Goal: Task Accomplishment & Management: Manage account settings

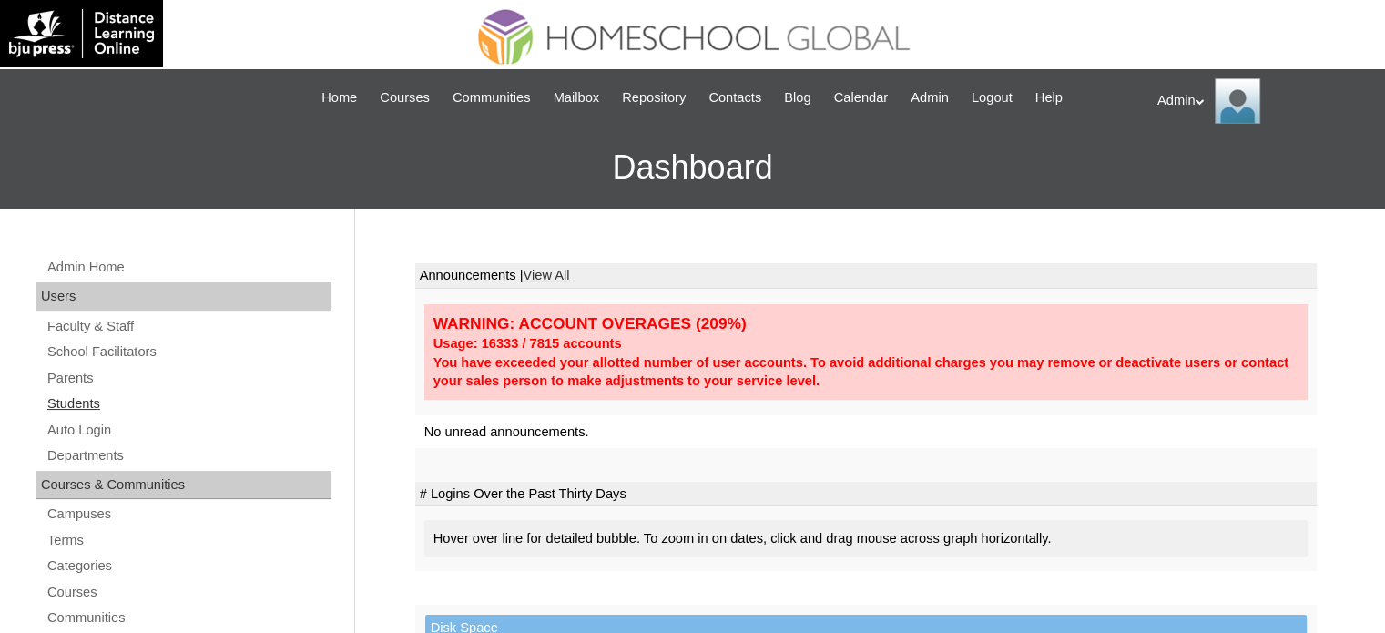
click at [65, 396] on link "Students" at bounding box center [189, 403] width 286 height 23
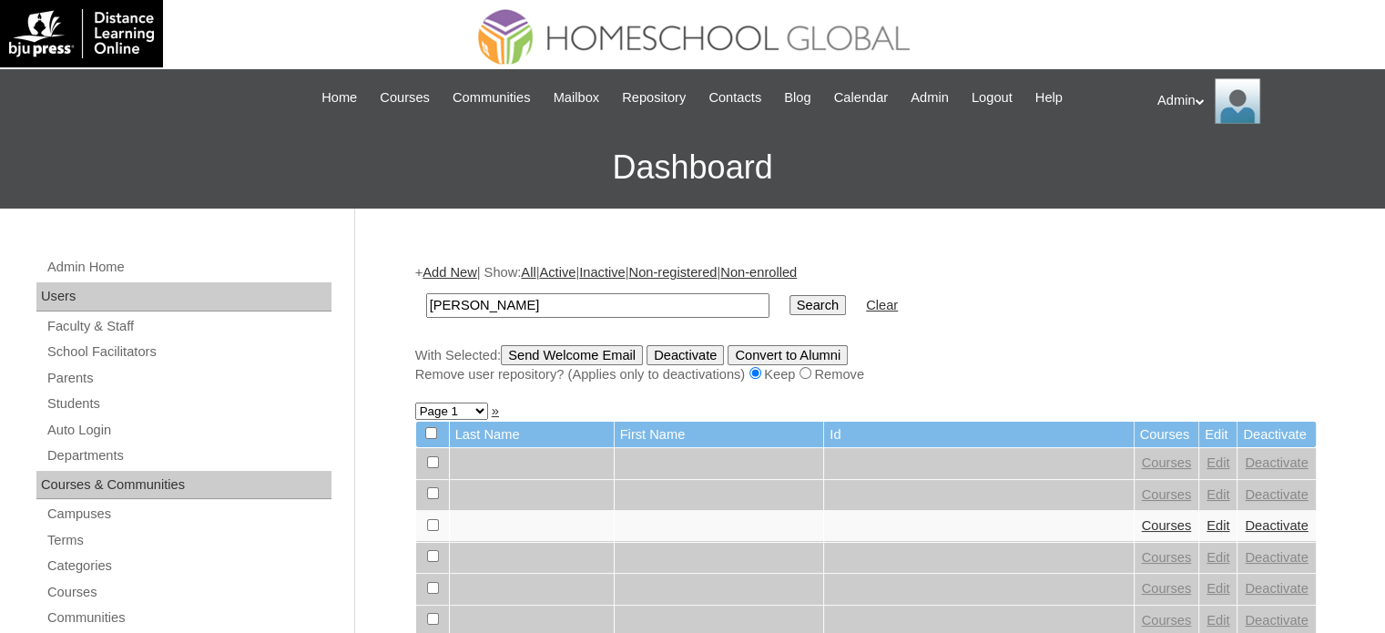
type input "[PERSON_NAME]"
click at [789, 300] on input "Search" at bounding box center [817, 305] width 56 height 20
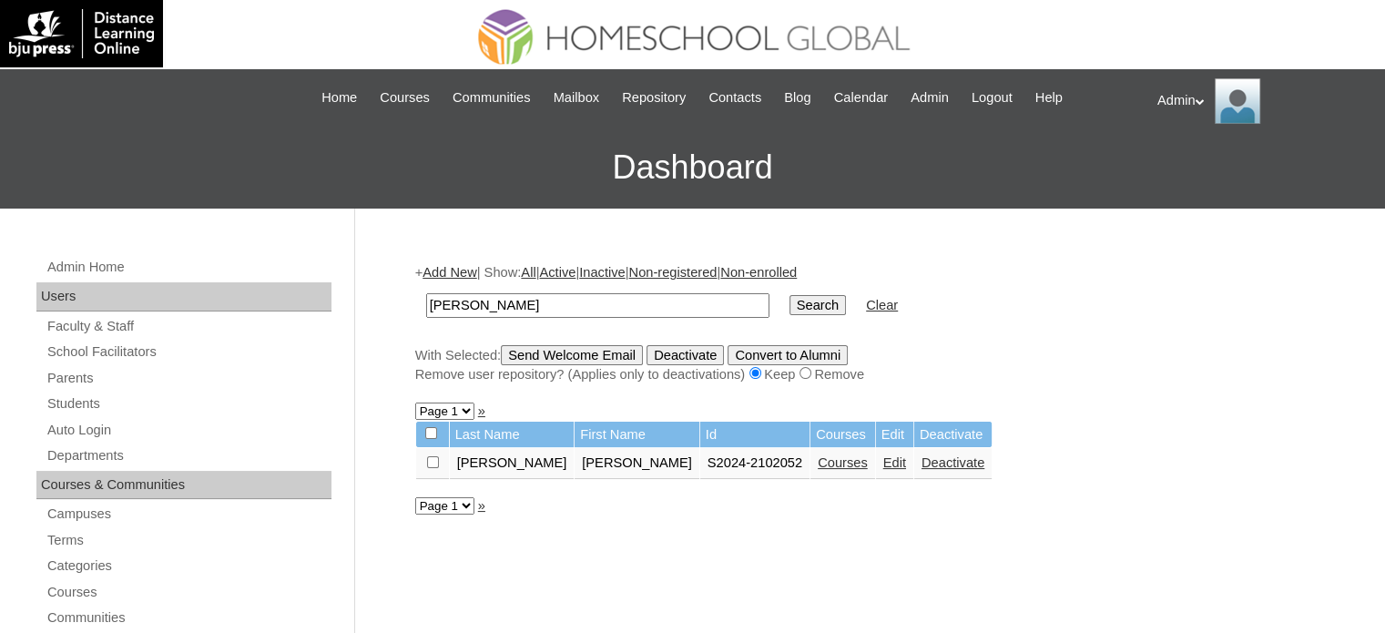
click at [883, 460] on link "Edit" at bounding box center [894, 462] width 23 height 15
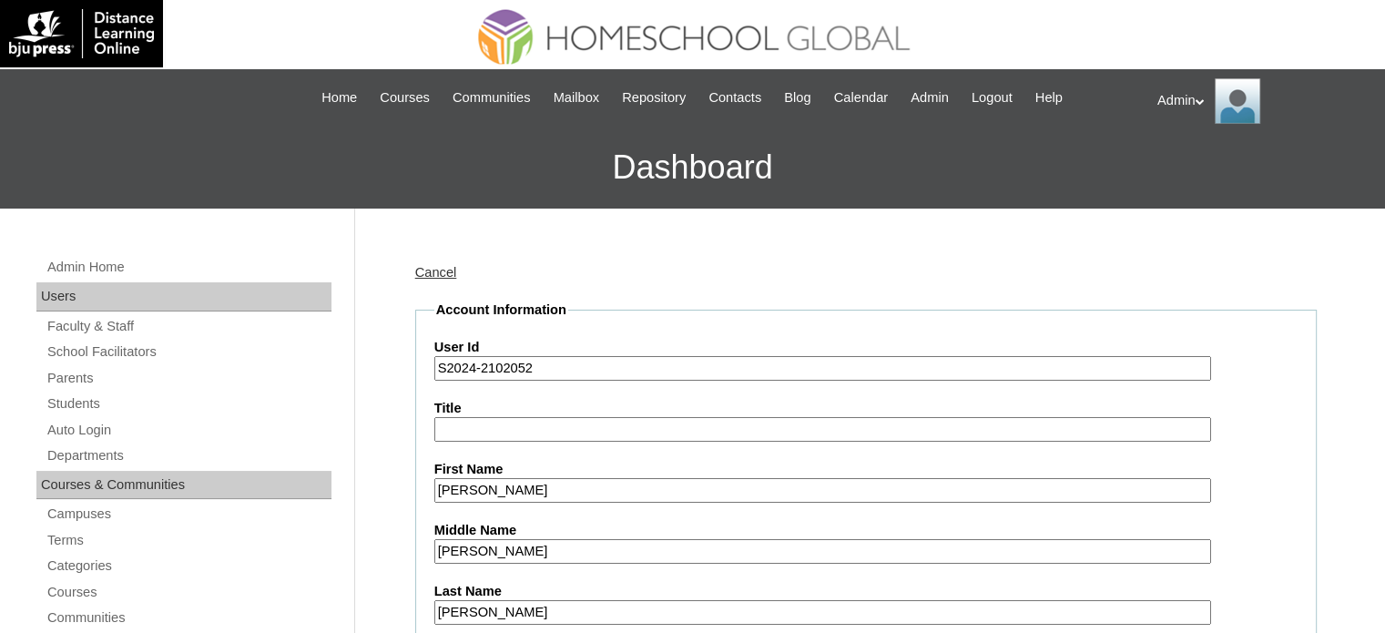
click at [471, 360] on input "S2024-2102052" at bounding box center [822, 368] width 777 height 25
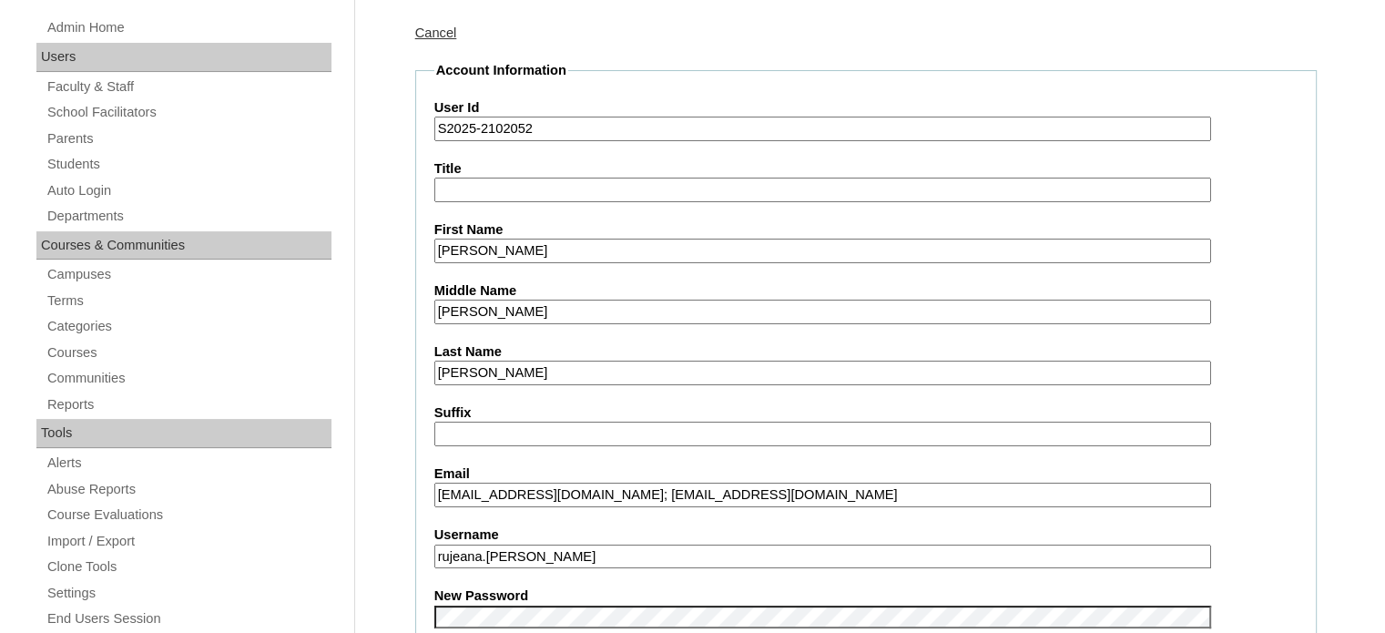
scroll to position [339, 0]
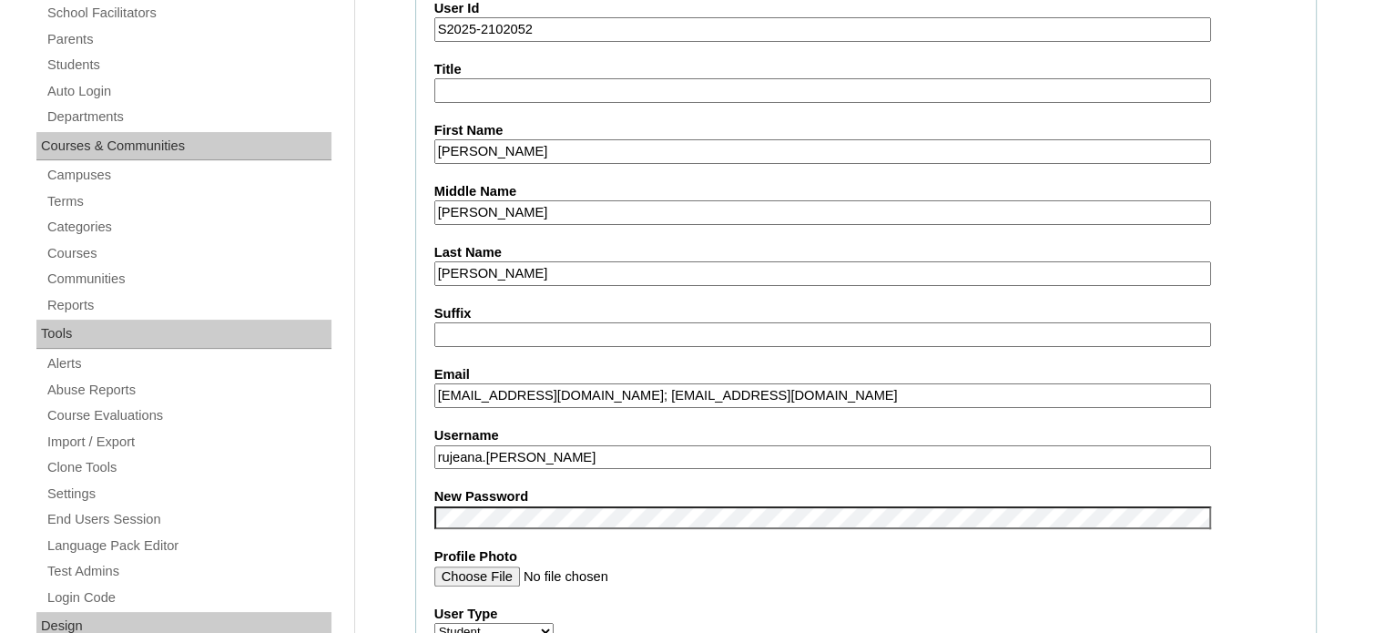
type input "S2025-2102052"
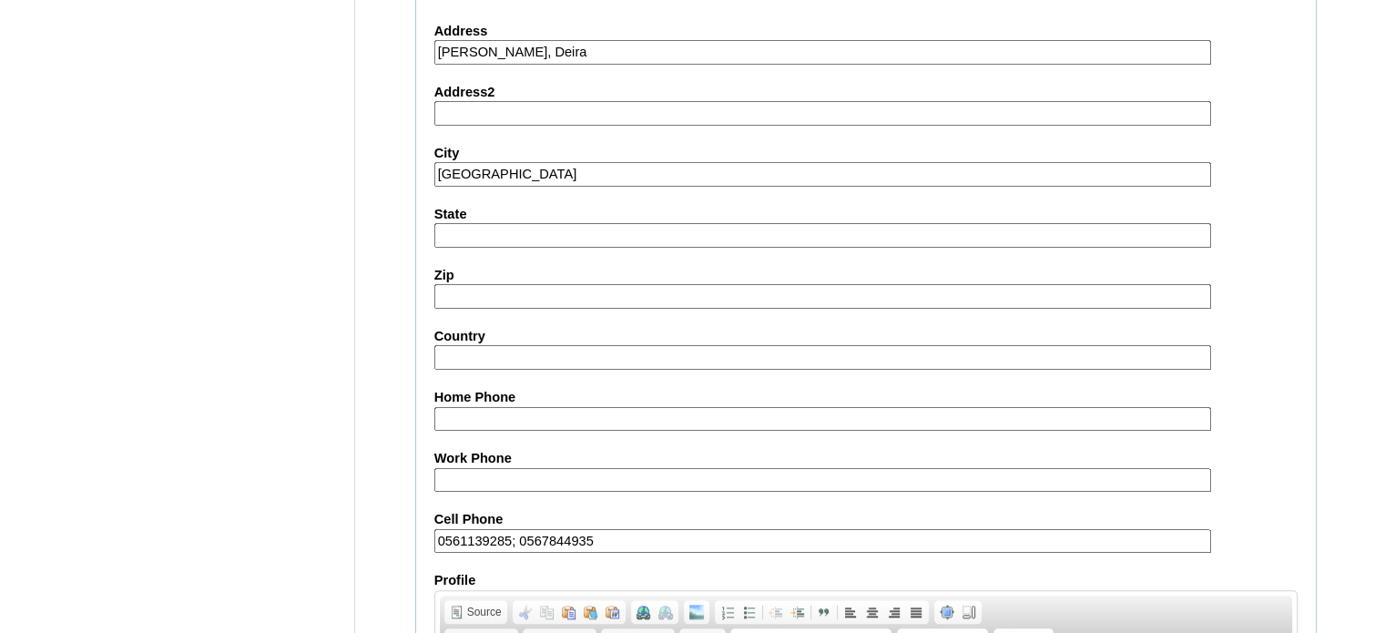
scroll to position [2121, 0]
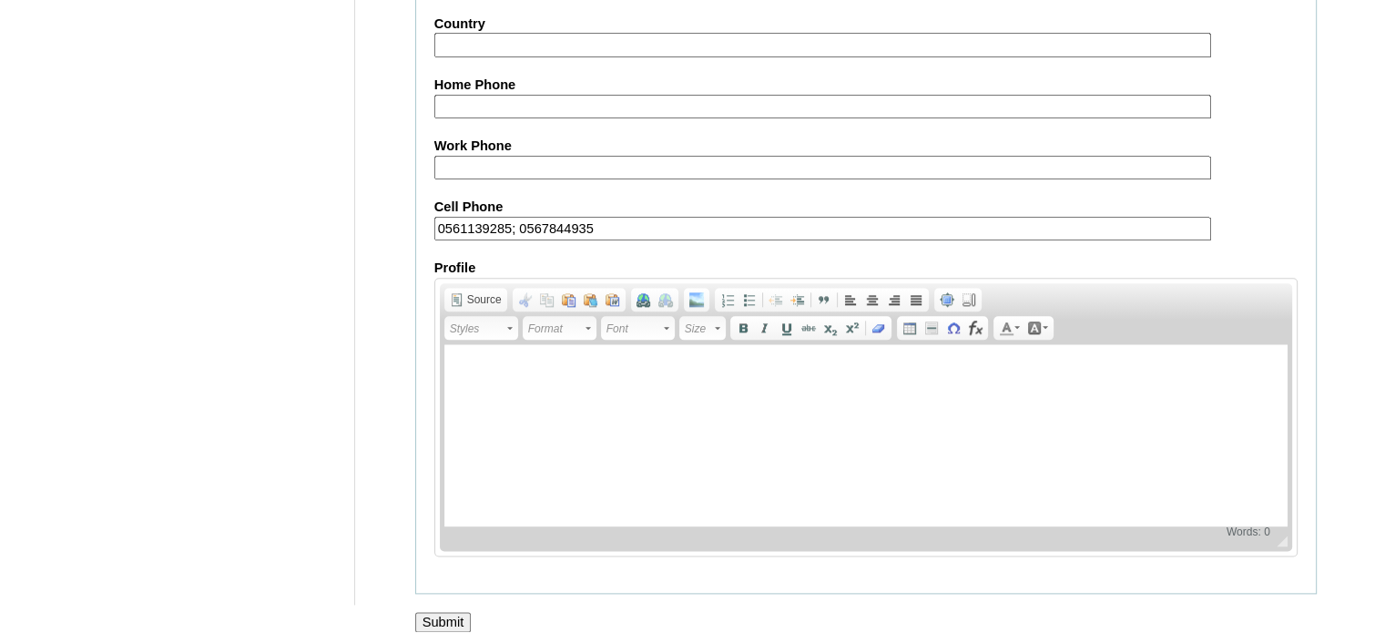
click at [451, 612] on input "Submit" at bounding box center [443, 622] width 56 height 20
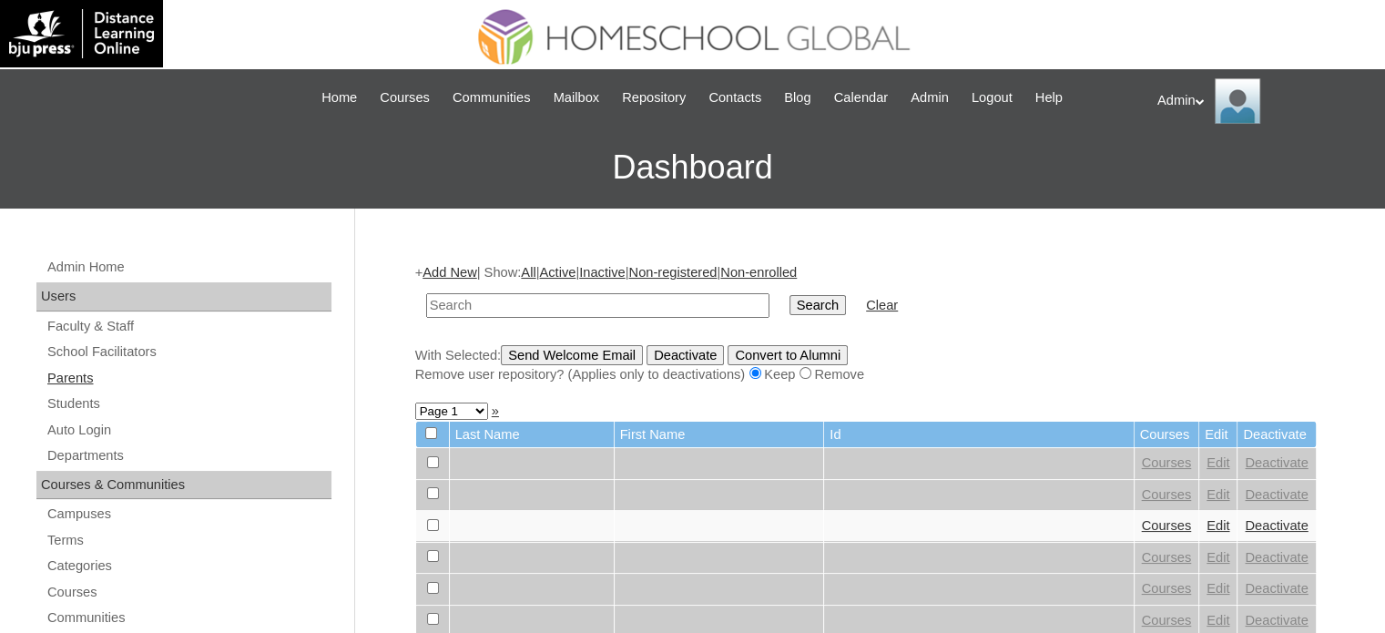
click at [67, 367] on link "Parents" at bounding box center [189, 378] width 286 height 23
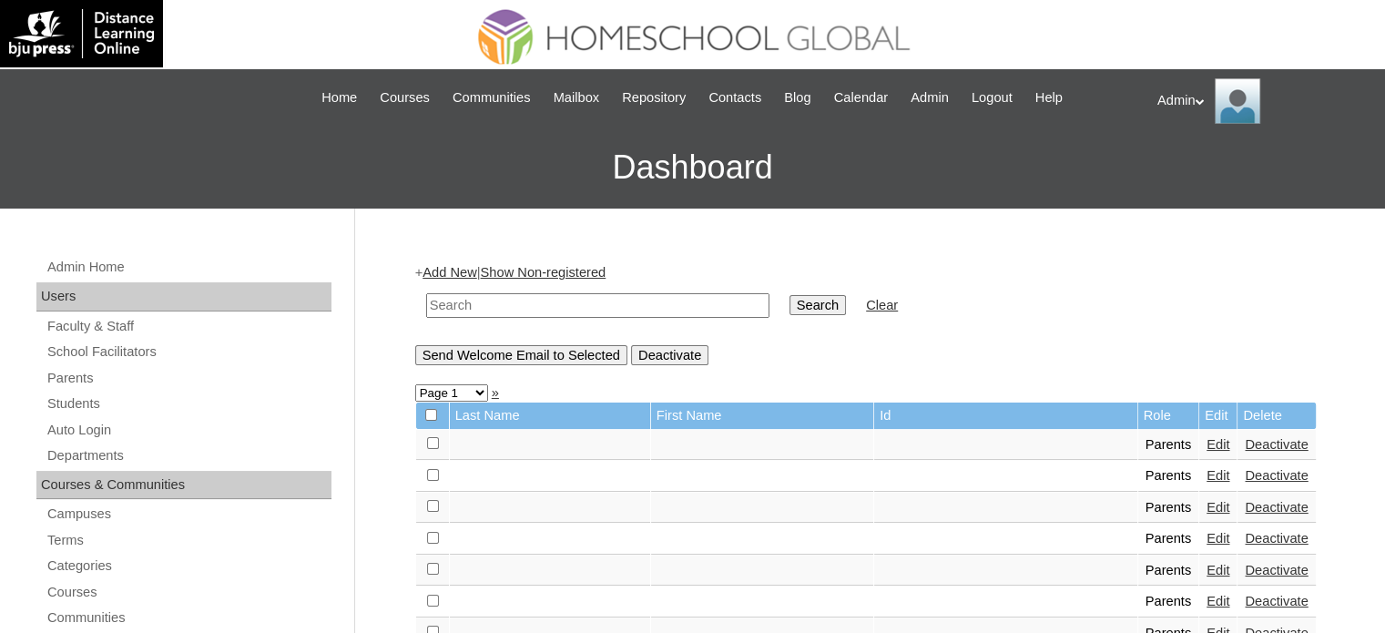
click at [553, 300] on input "text" at bounding box center [597, 305] width 343 height 25
type input "moreno"
click at [789, 299] on input "Search" at bounding box center [817, 305] width 56 height 20
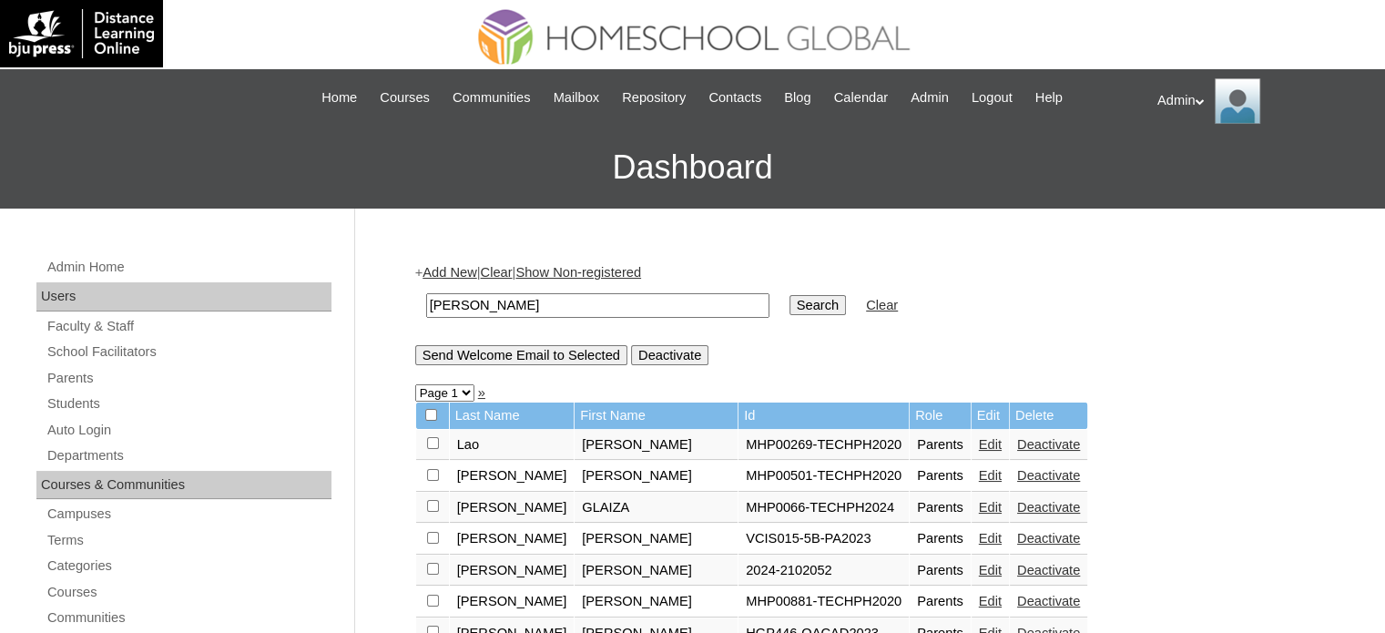
click at [979, 568] on link "Edit" at bounding box center [990, 570] width 23 height 15
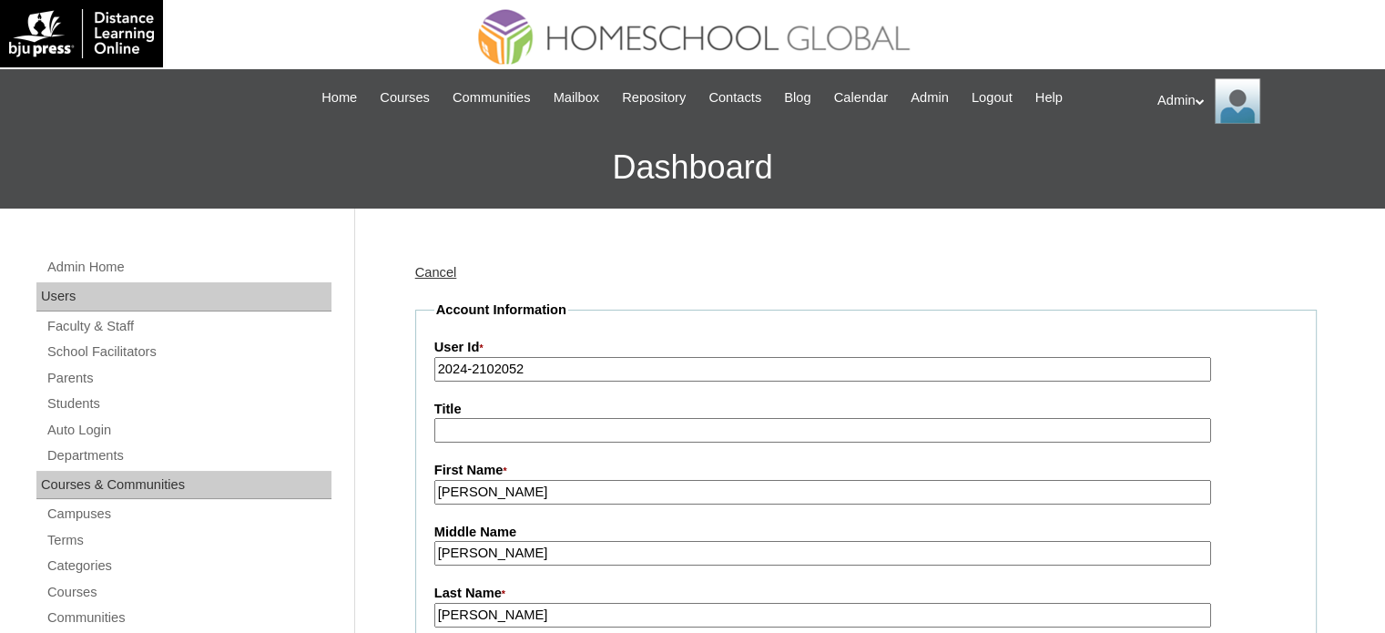
click at [465, 364] on input "2024-2102052" at bounding box center [822, 369] width 777 height 25
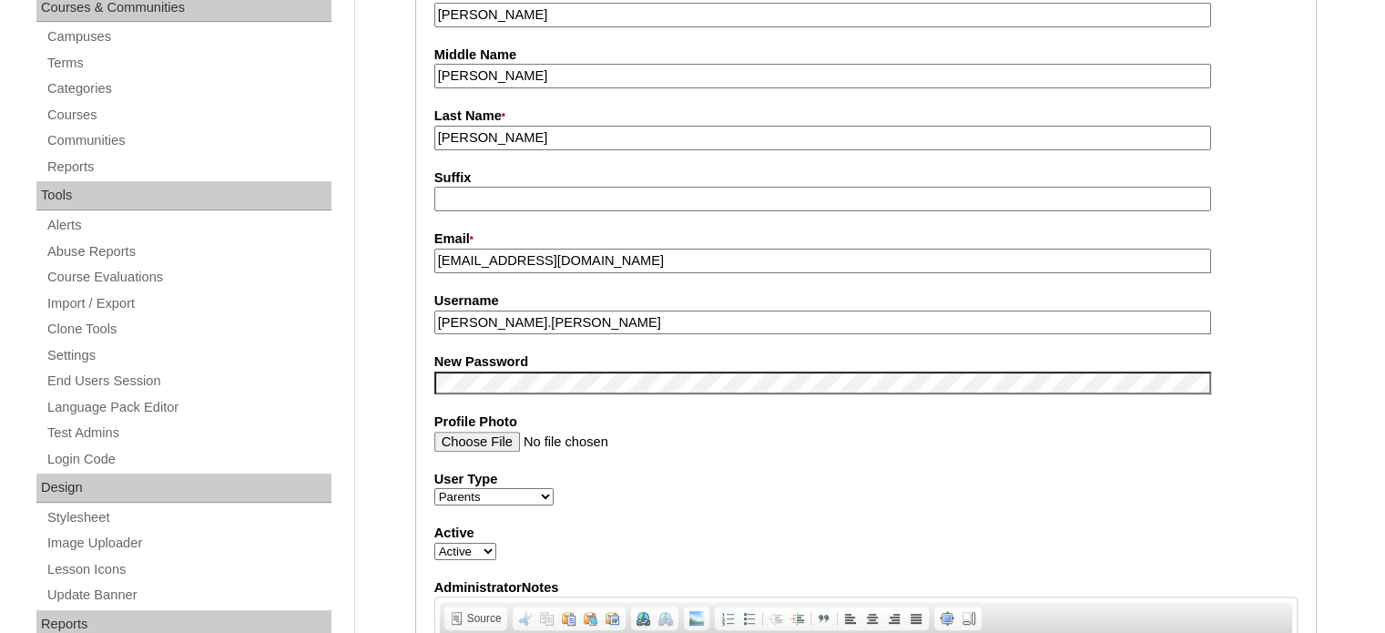
scroll to position [574, 0]
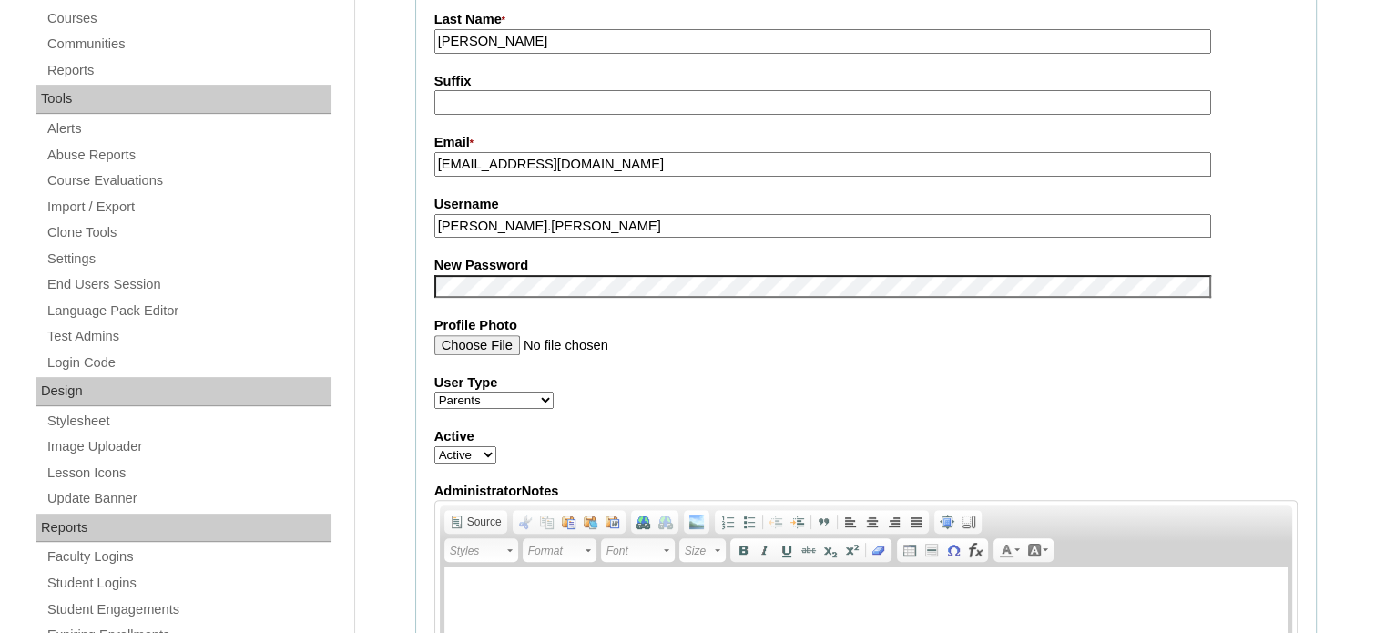
type input "2025-2102052"
click at [829, 366] on fieldset "Account Information User Id * 2025-2102052 Title First Name * Jeannie Quilla Mi…" at bounding box center [865, 271] width 901 height 1089
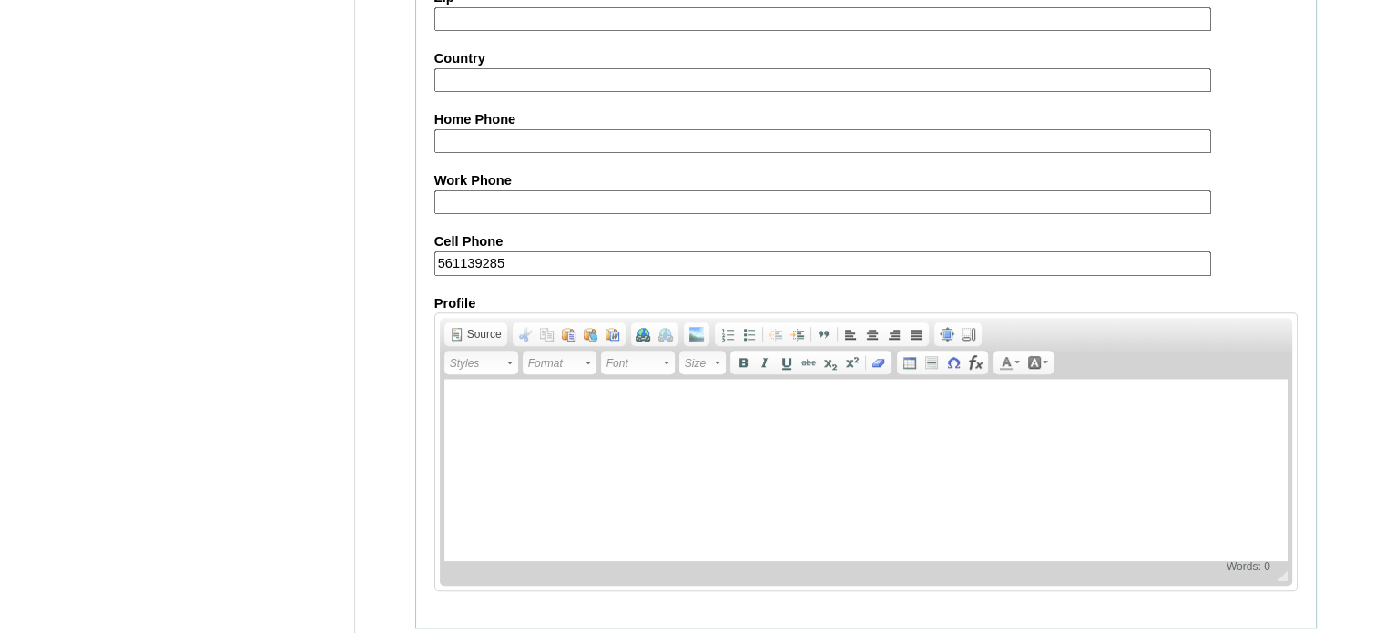
scroll to position [1741, 0]
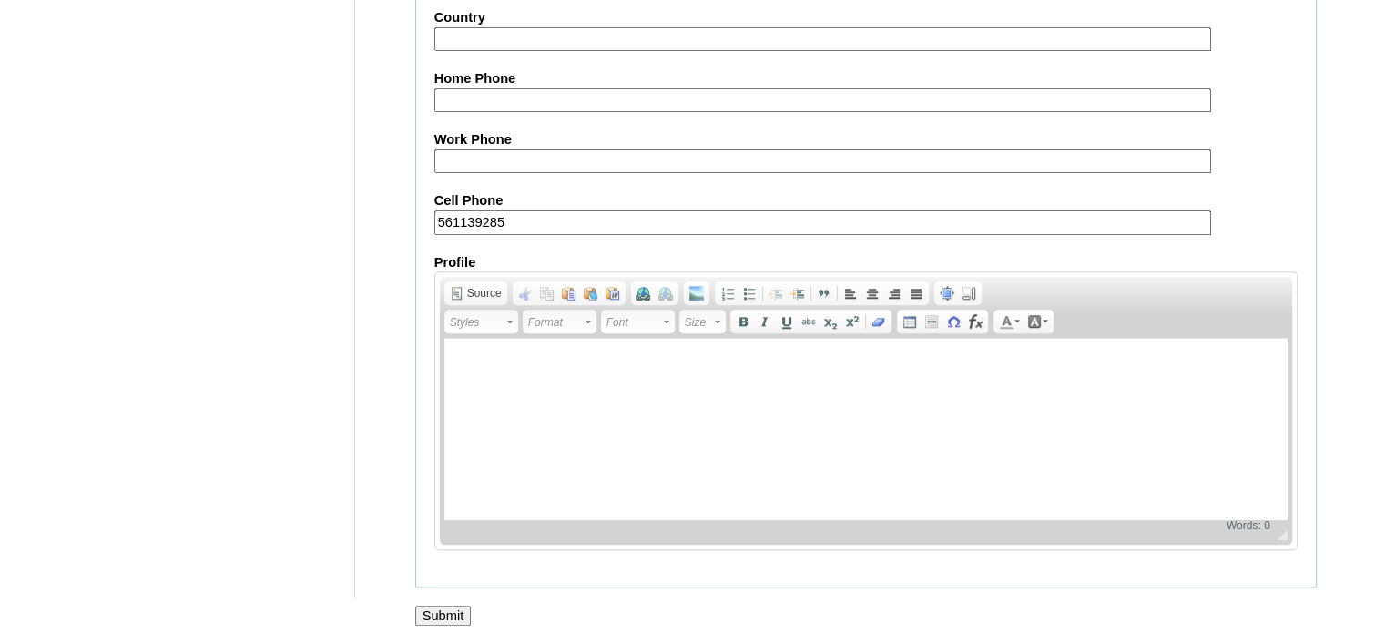
click at [462, 605] on input "Submit" at bounding box center [443, 615] width 56 height 20
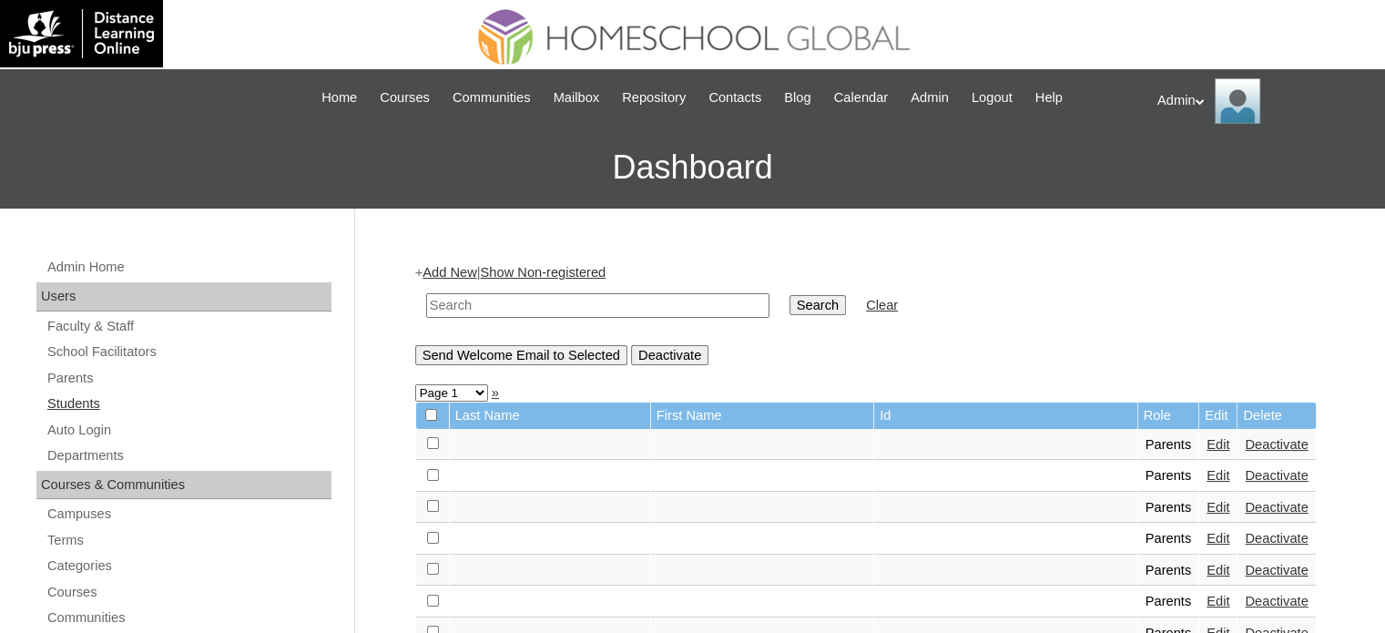
click at [80, 407] on link "Students" at bounding box center [189, 403] width 286 height 23
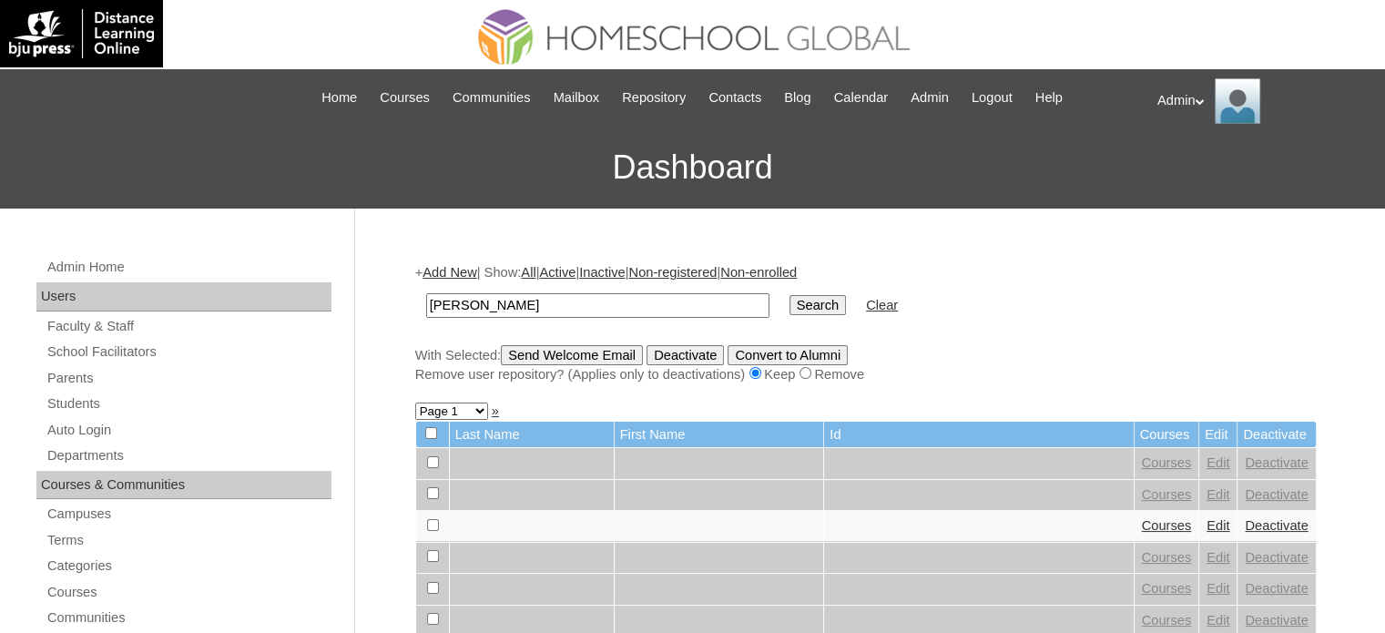
type input "[PERSON_NAME]"
click at [789, 314] on input "Search" at bounding box center [817, 305] width 56 height 20
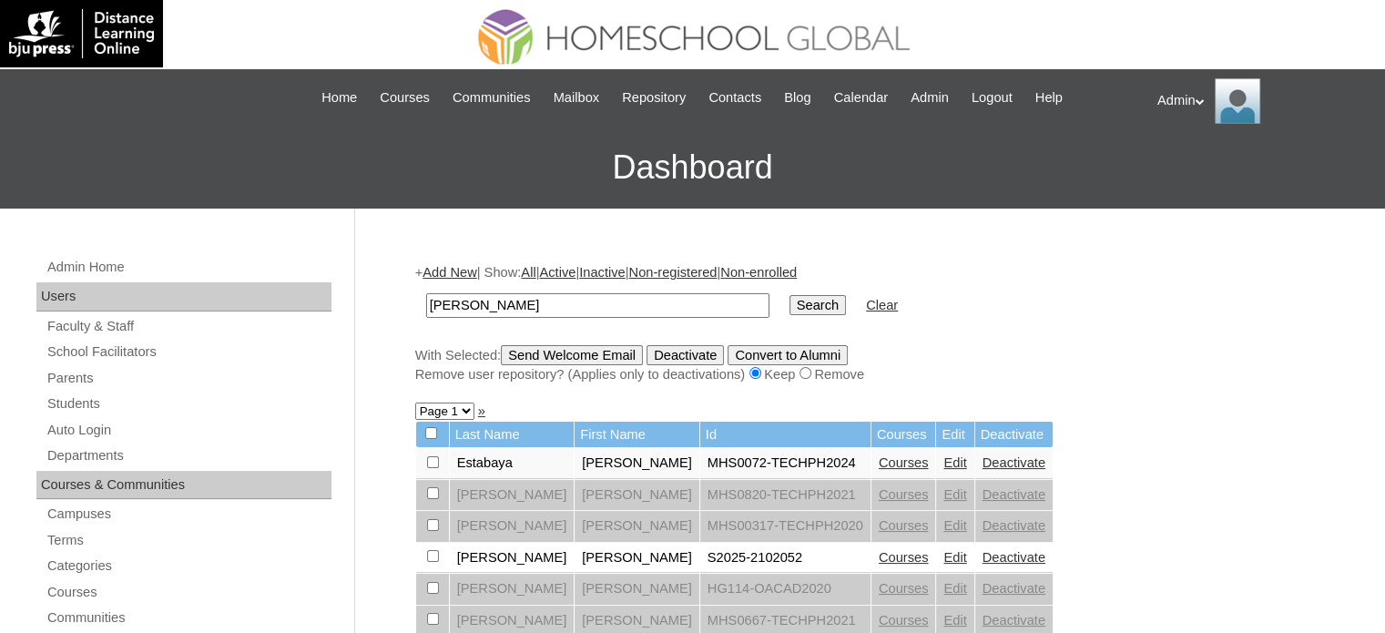
click at [878, 553] on link "Courses" at bounding box center [903, 557] width 50 height 15
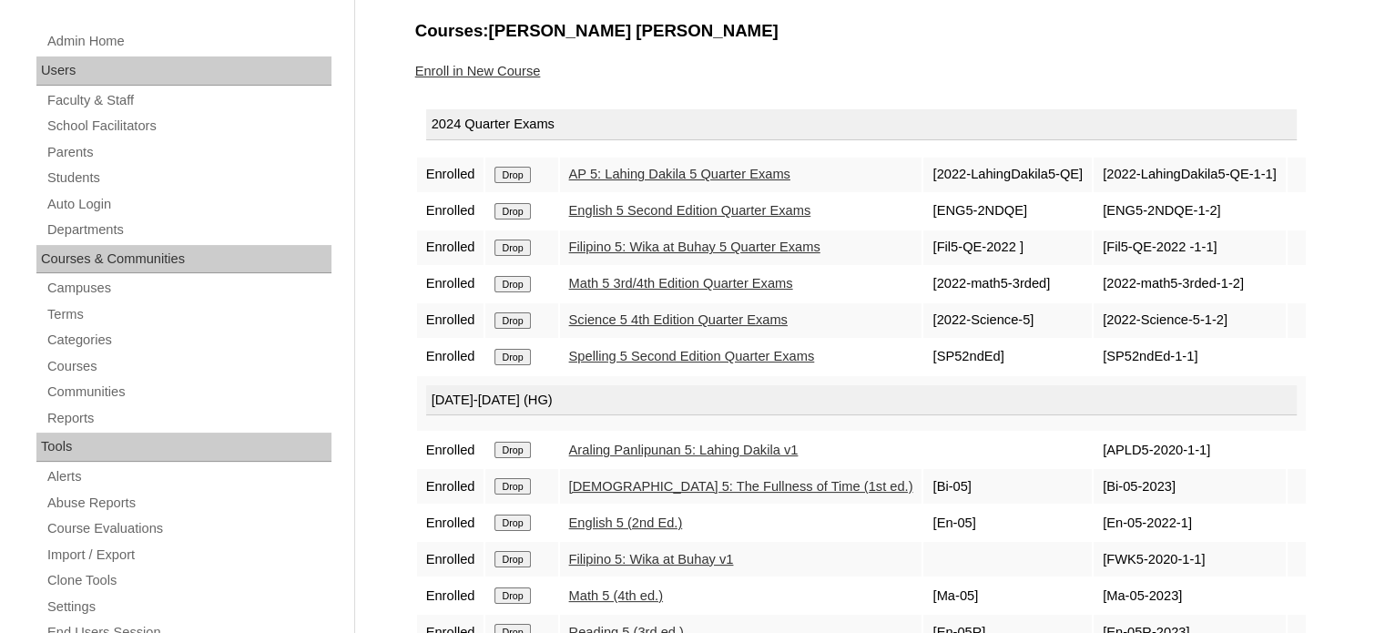
scroll to position [228, 0]
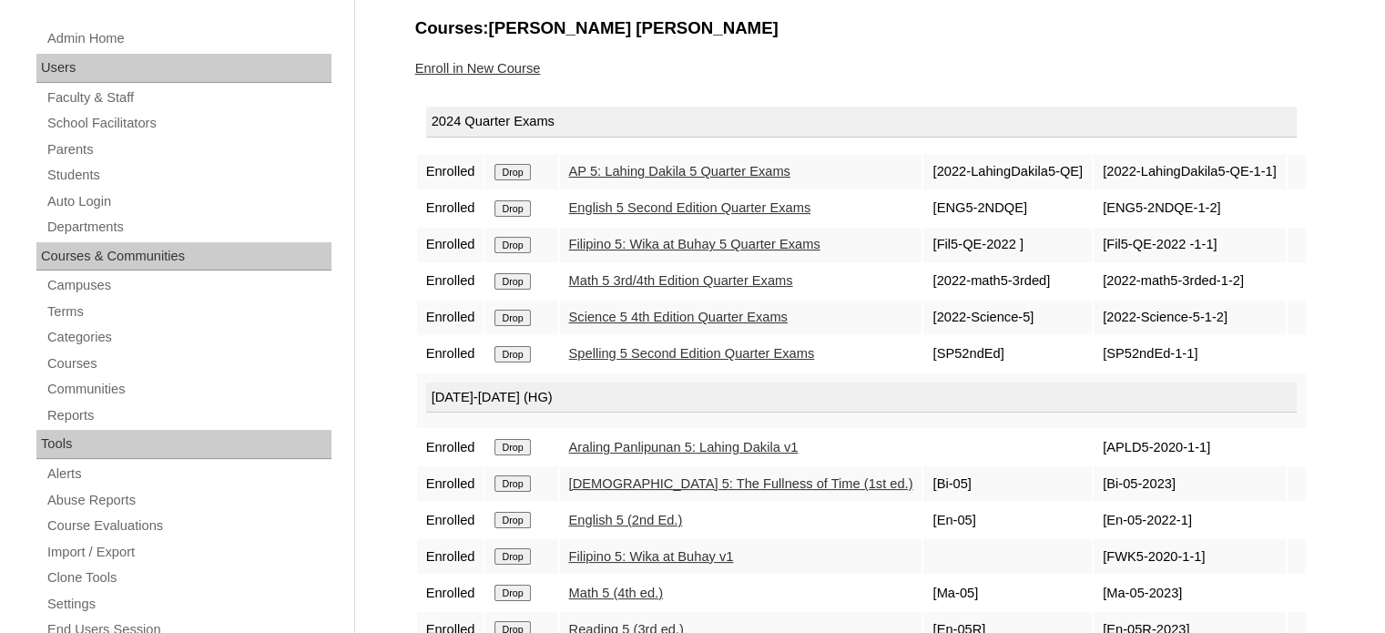
click at [505, 175] on input "Drop" at bounding box center [512, 172] width 36 height 16
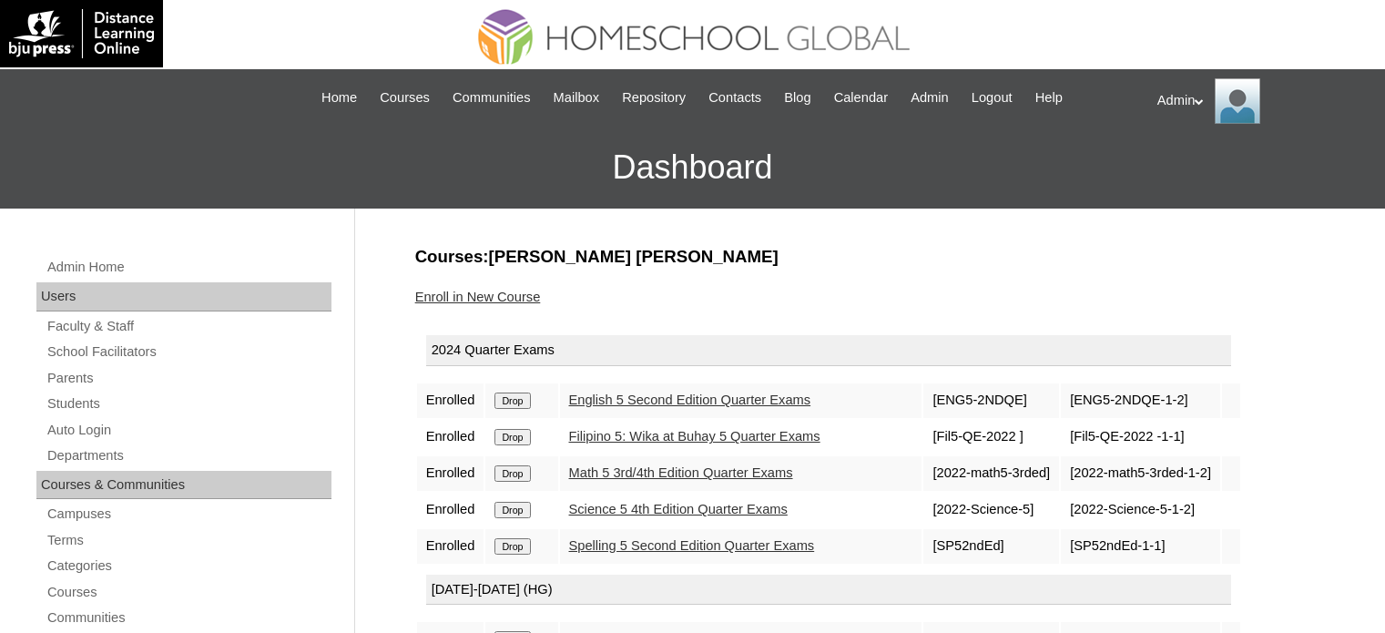
scroll to position [228, 0]
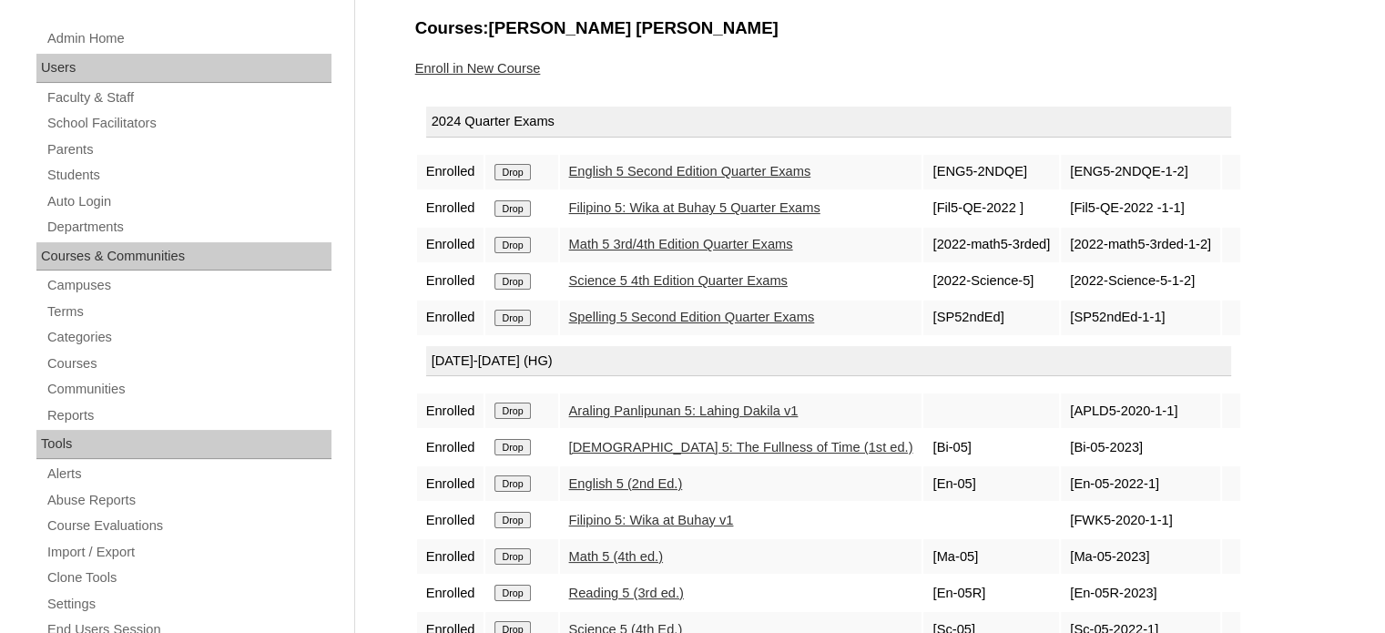
click at [523, 171] on input "Drop" at bounding box center [512, 172] width 36 height 16
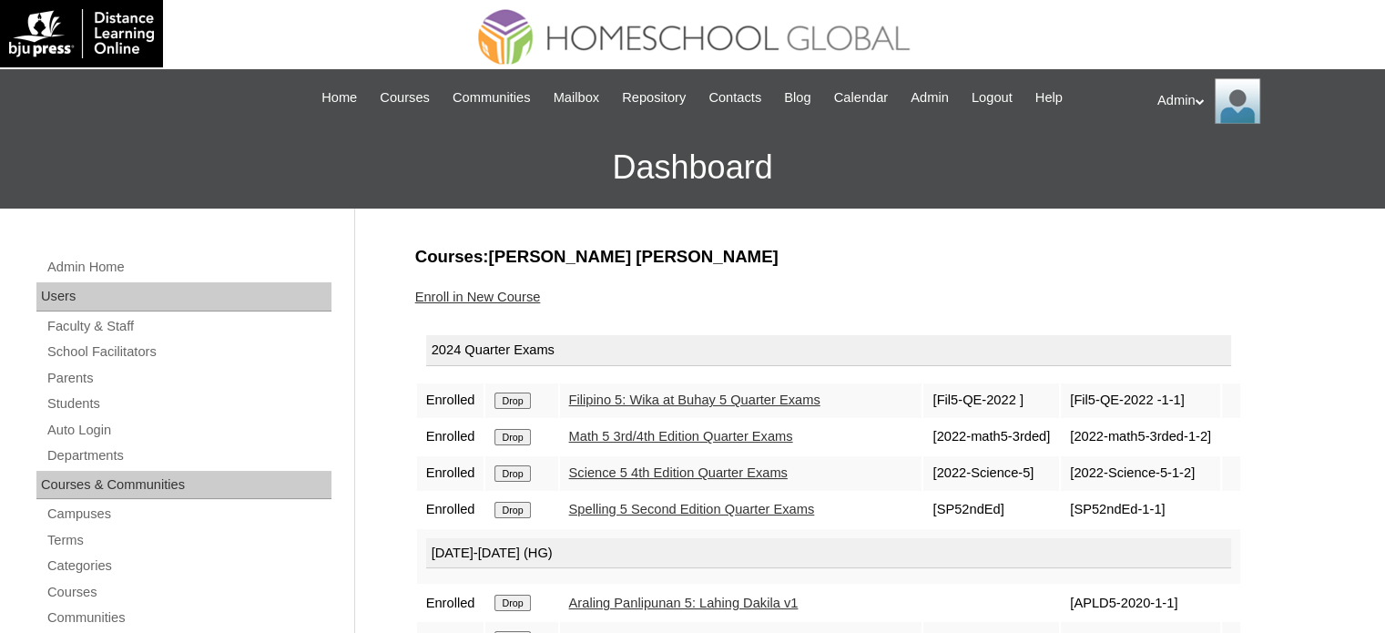
click at [516, 397] on input "Drop" at bounding box center [512, 400] width 36 height 16
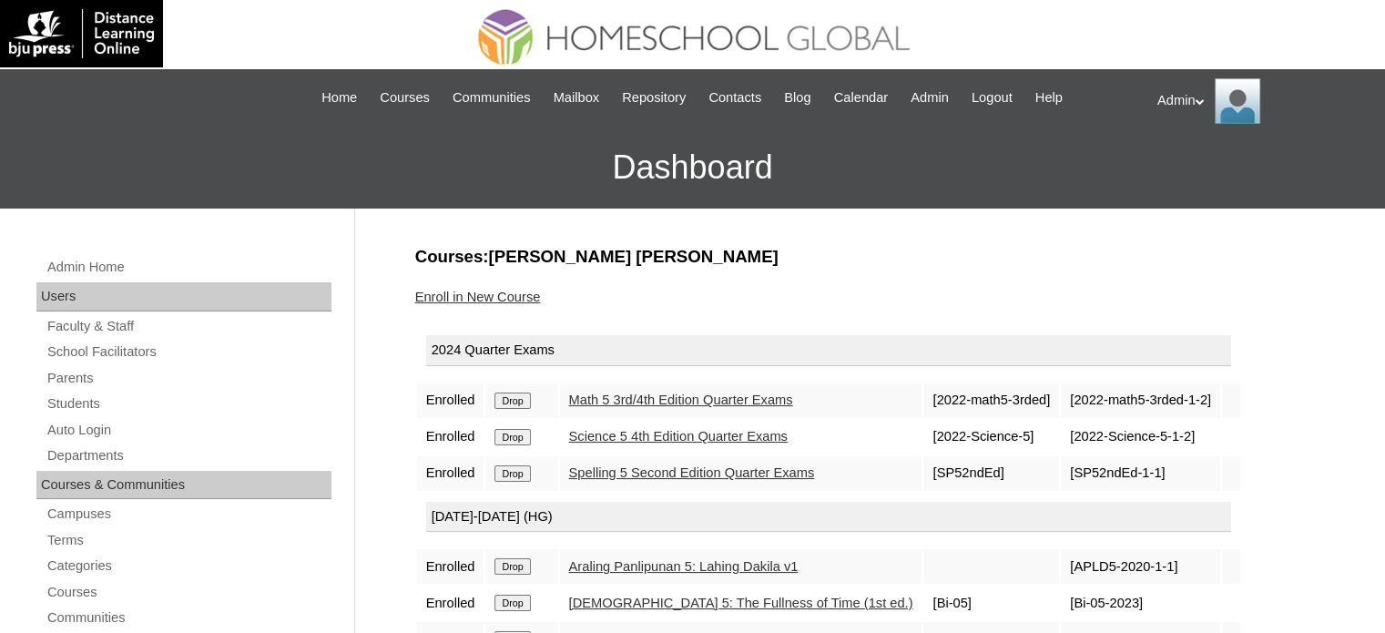
click at [516, 397] on input "Drop" at bounding box center [512, 400] width 36 height 16
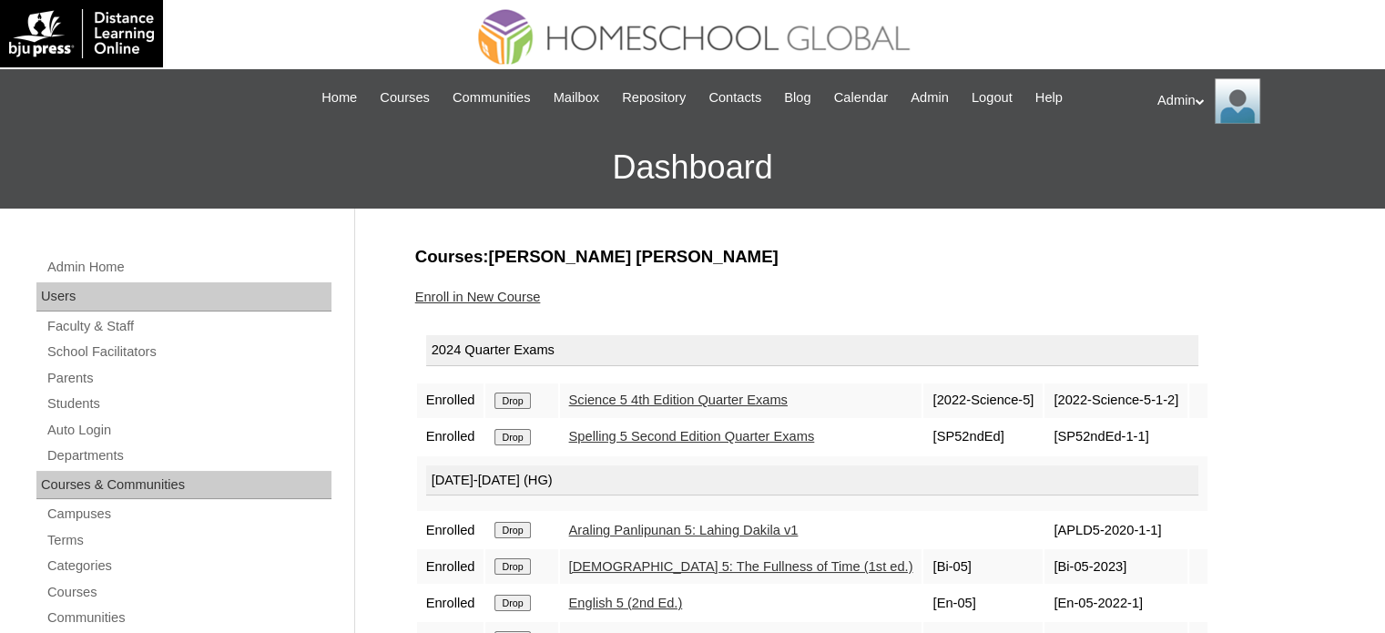
click at [516, 397] on input "Drop" at bounding box center [512, 400] width 36 height 16
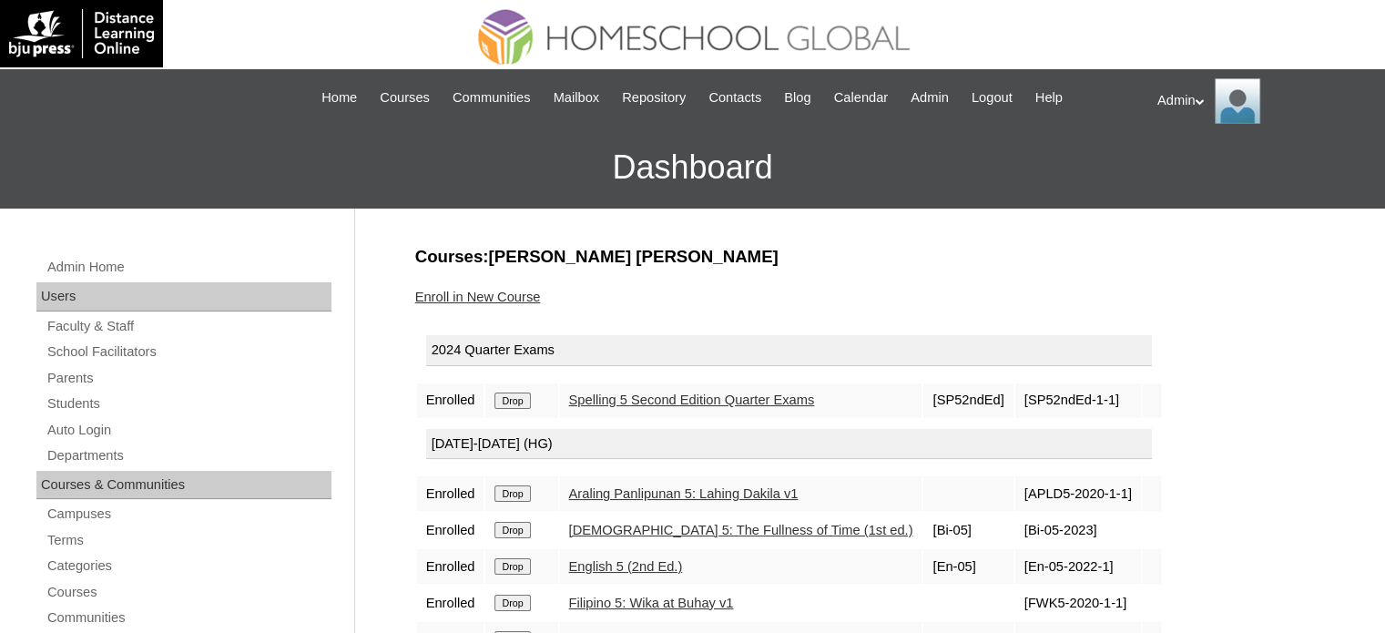
click at [516, 397] on input "Drop" at bounding box center [512, 400] width 36 height 16
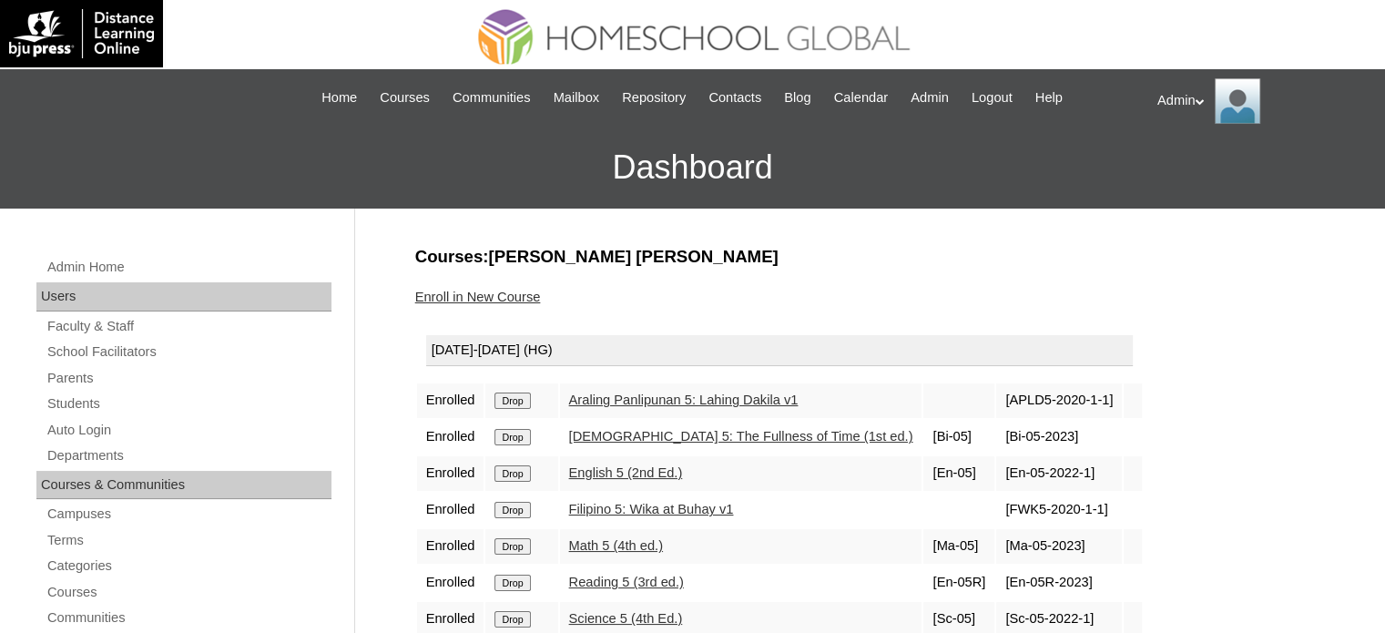
click at [516, 397] on input "Drop" at bounding box center [512, 400] width 36 height 16
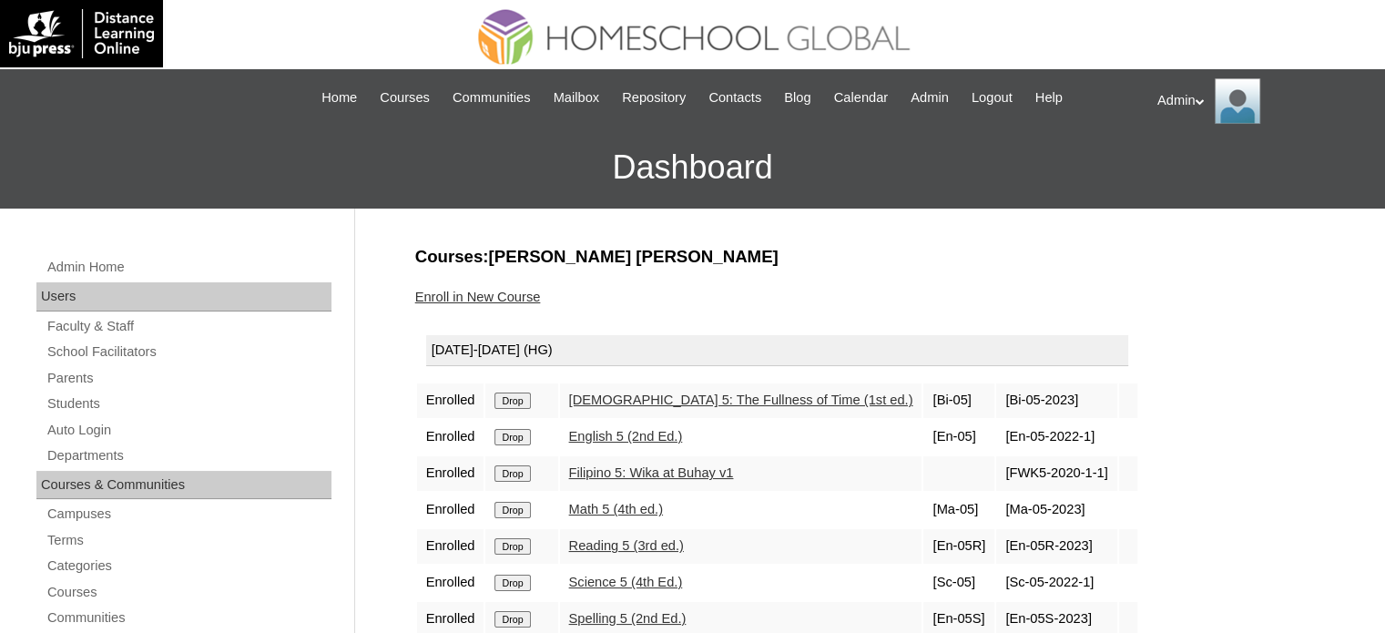
click at [516, 397] on input "Drop" at bounding box center [512, 400] width 36 height 16
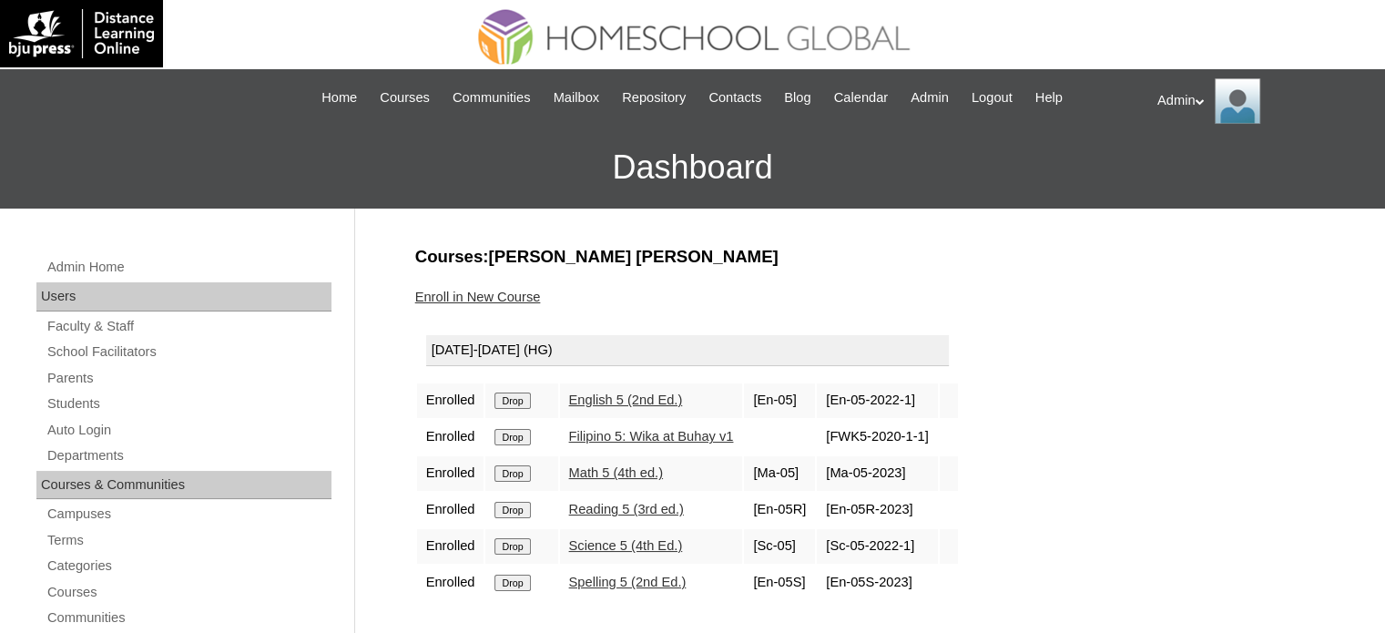
click at [516, 397] on input "Drop" at bounding box center [512, 400] width 36 height 16
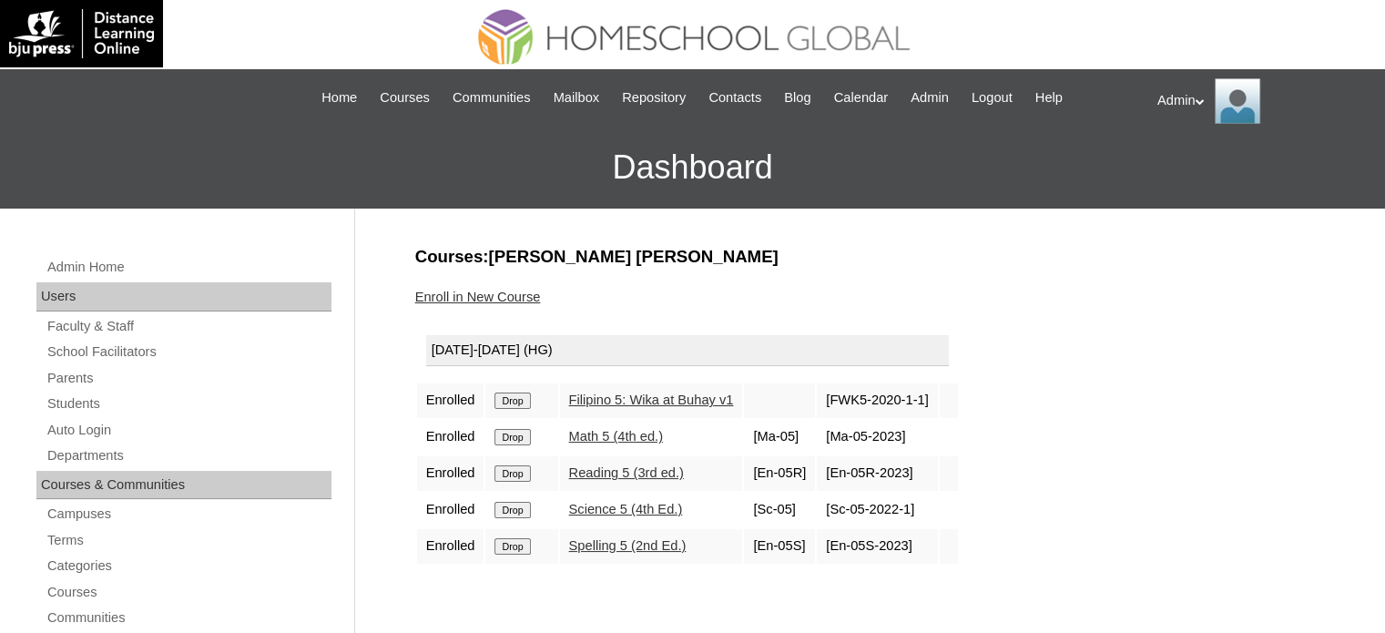
click at [516, 397] on input "Drop" at bounding box center [512, 400] width 36 height 16
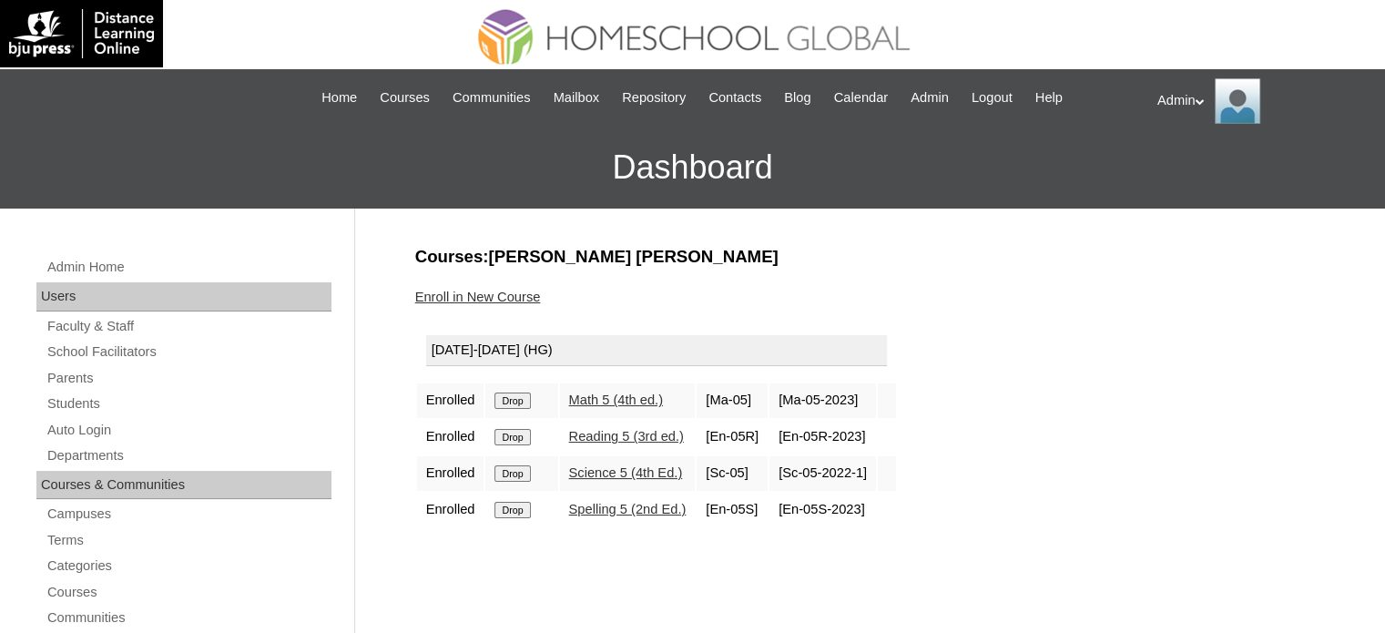
click at [516, 397] on input "Drop" at bounding box center [512, 400] width 36 height 16
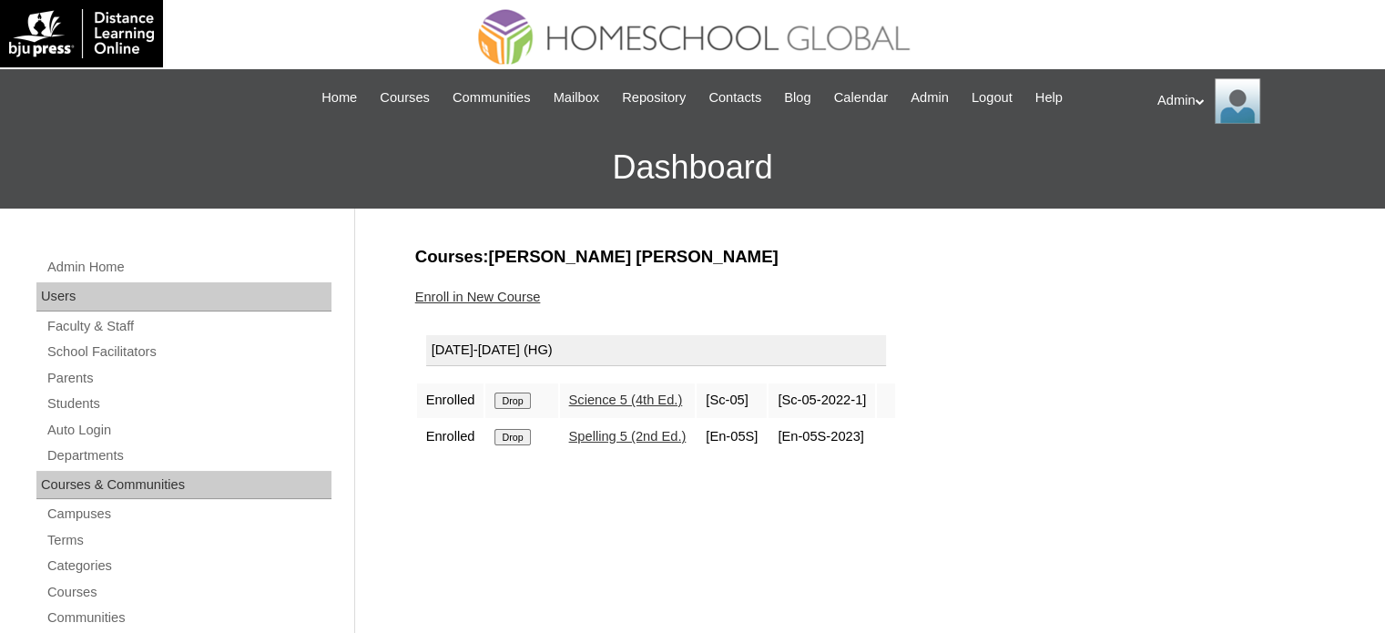
click at [516, 397] on input "Drop" at bounding box center [512, 400] width 36 height 16
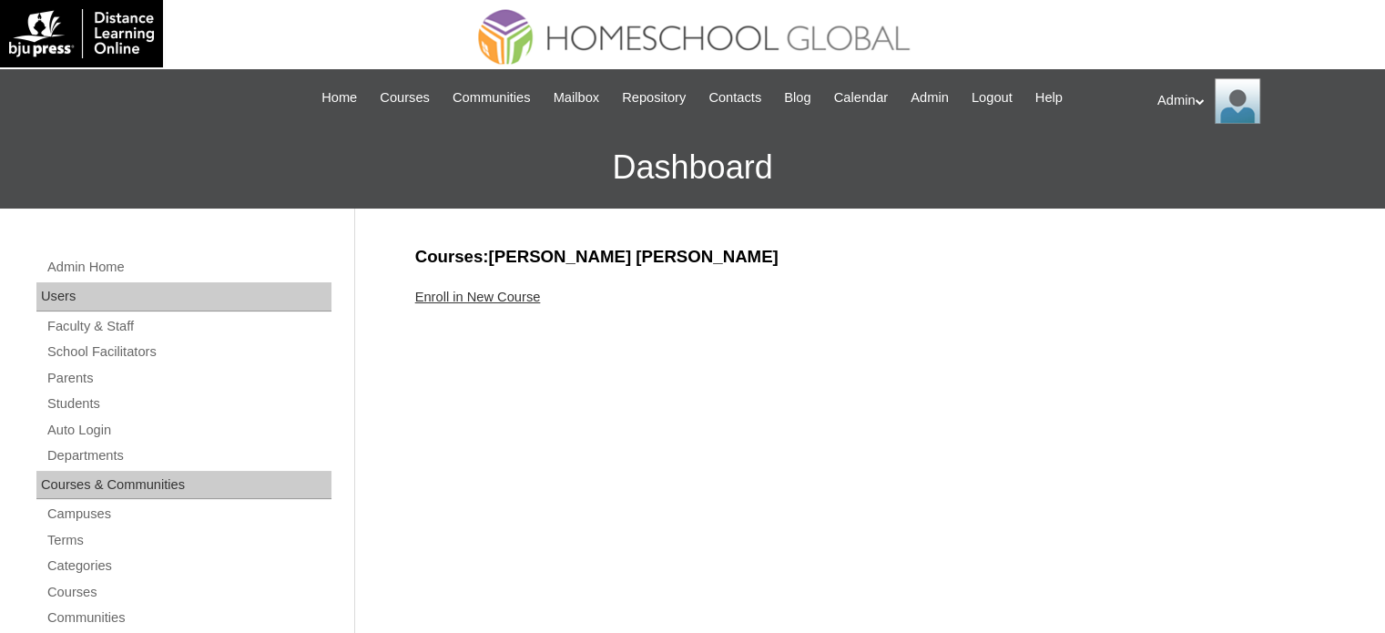
click at [502, 299] on link "Enroll in New Course" at bounding box center [478, 296] width 126 height 15
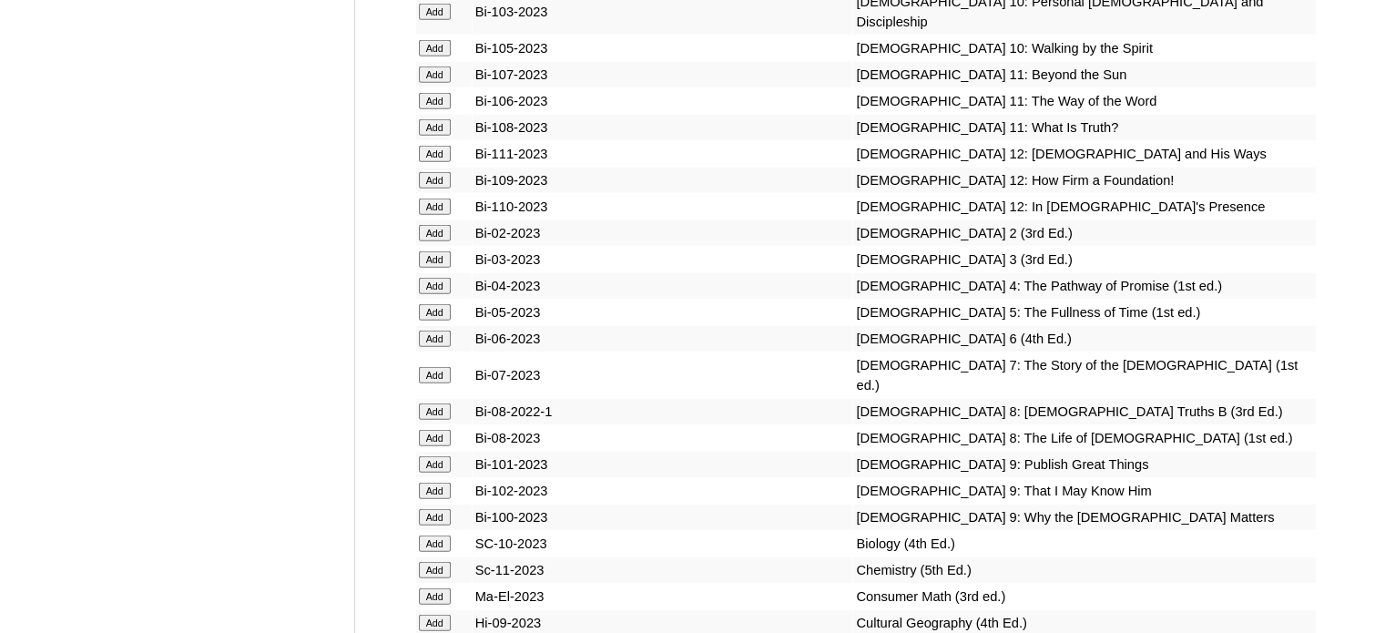
scroll to position [4198, 0]
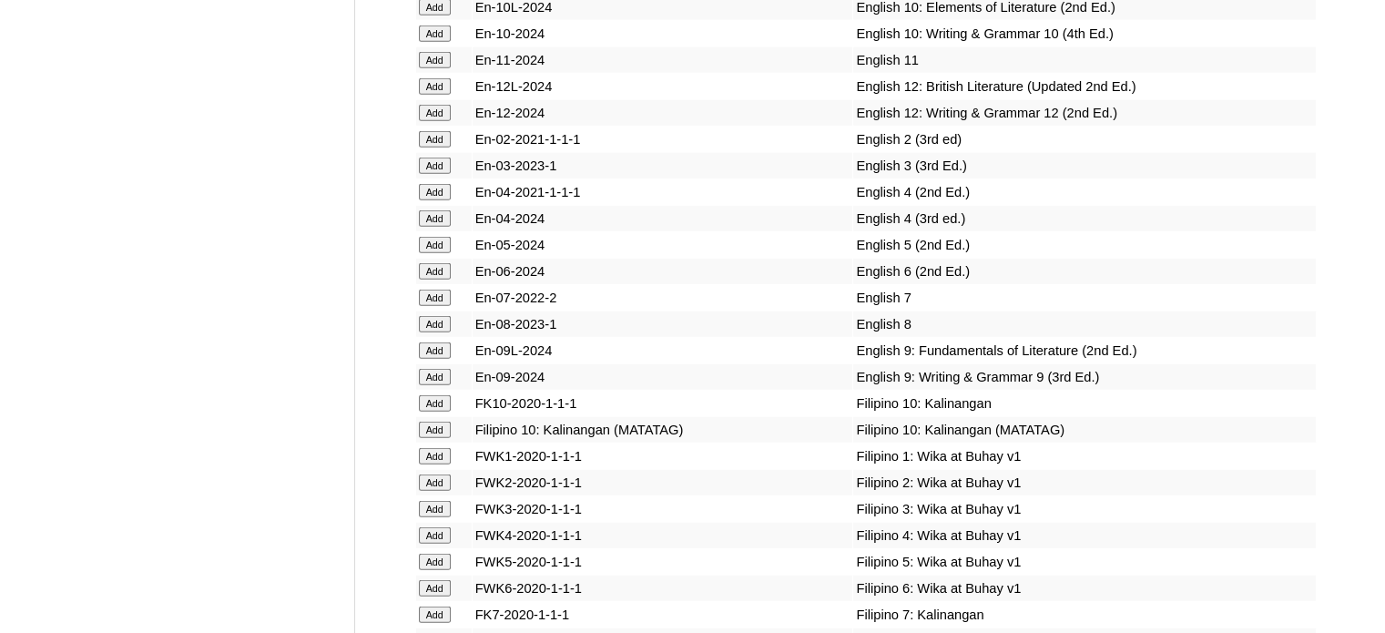
scroll to position [1402, 0]
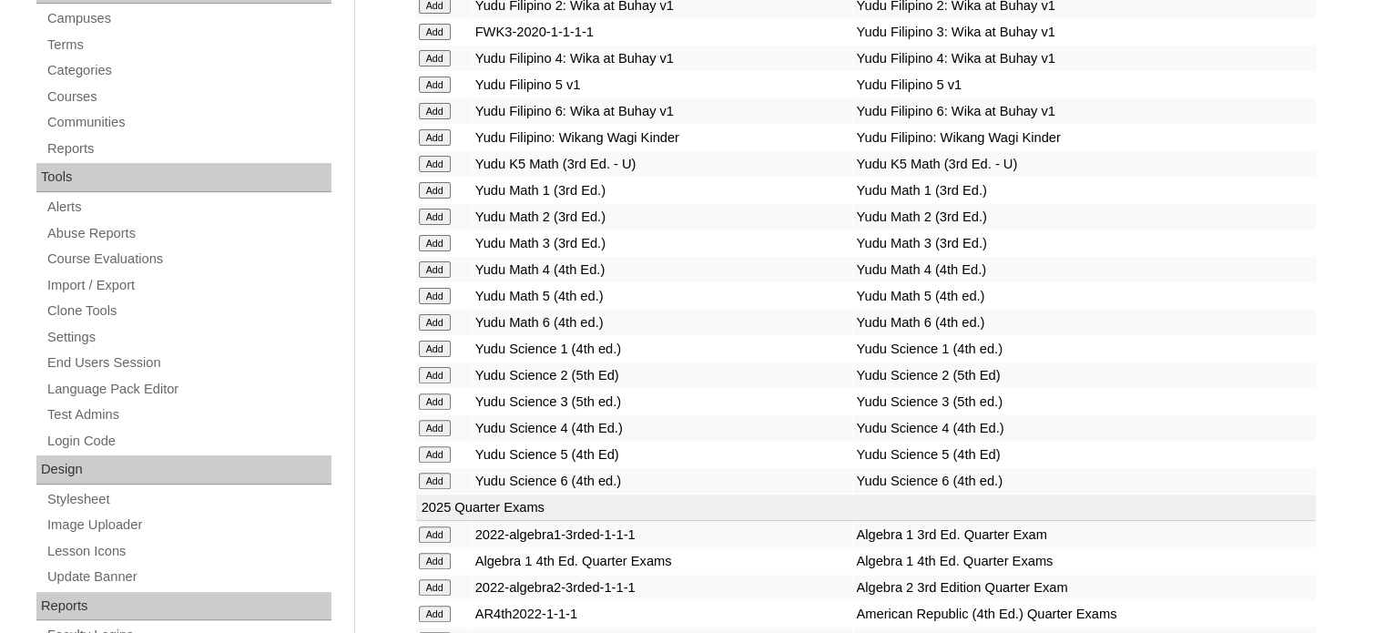
scroll to position [2496, 0]
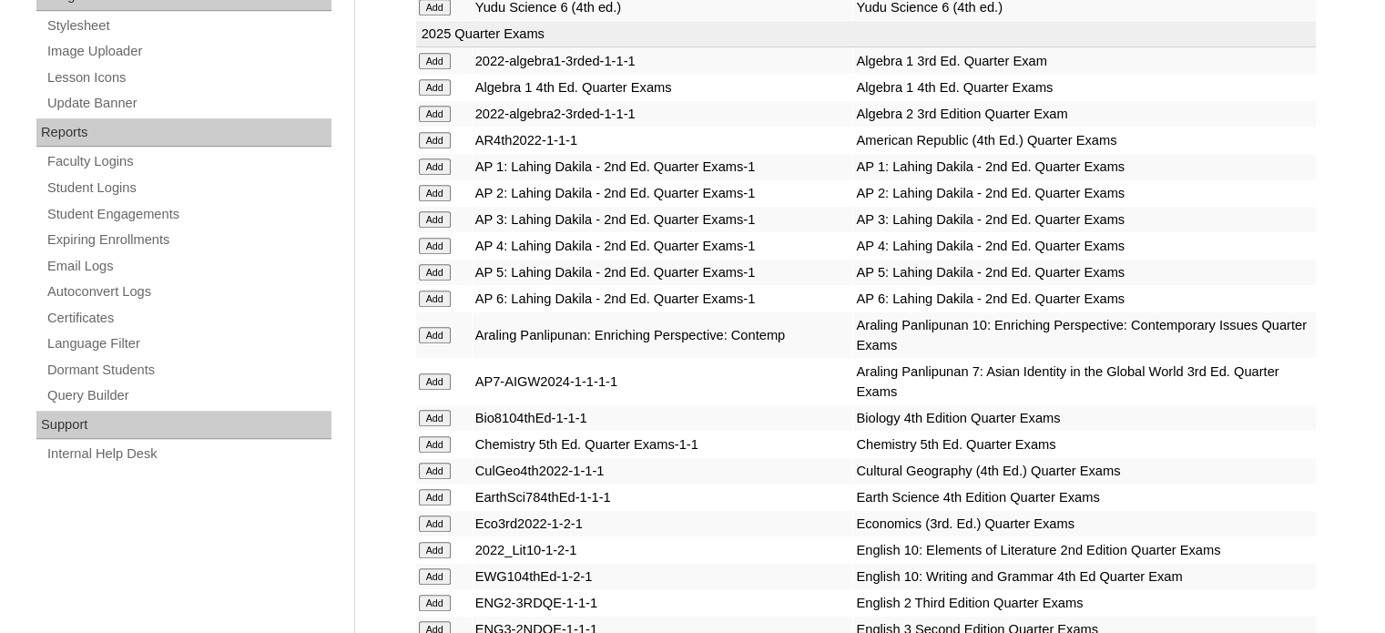
scroll to position [6242, 0]
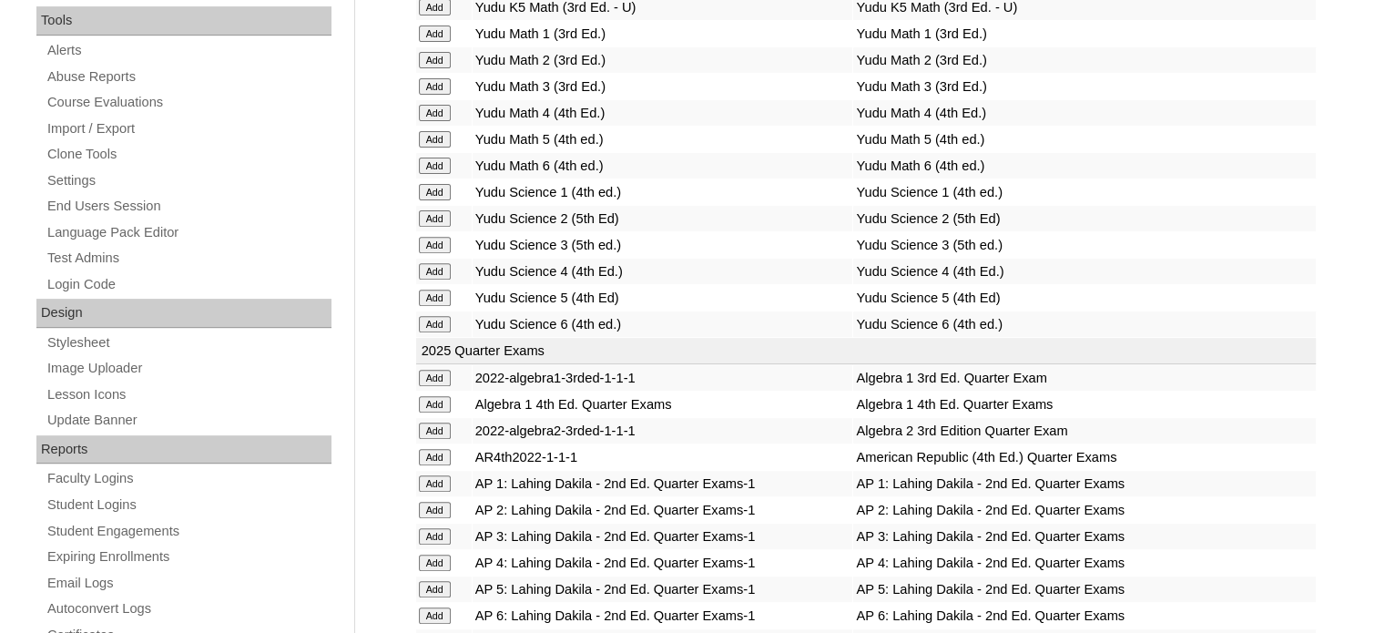
scroll to position [2833, 0]
